Goal: Find specific page/section: Find specific page/section

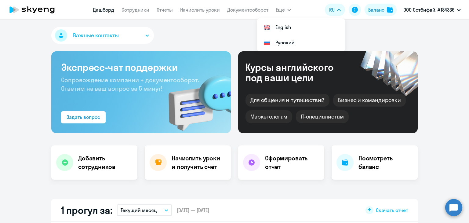
select select "30"
click at [380, 9] on div "Баланс" at bounding box center [376, 9] width 16 height 7
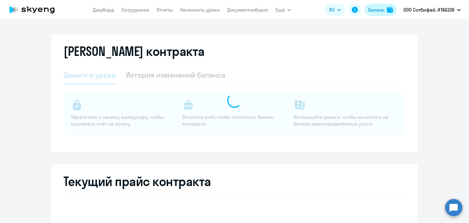
select select "english_adult_not_native_speaker"
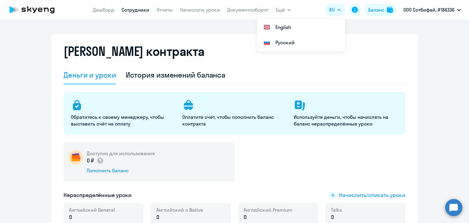
click at [148, 8] on link "Сотрудники" at bounding box center [135, 10] width 28 height 6
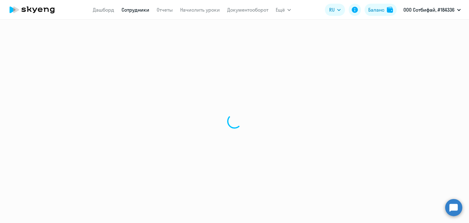
select select "30"
